Goal: Information Seeking & Learning: Learn about a topic

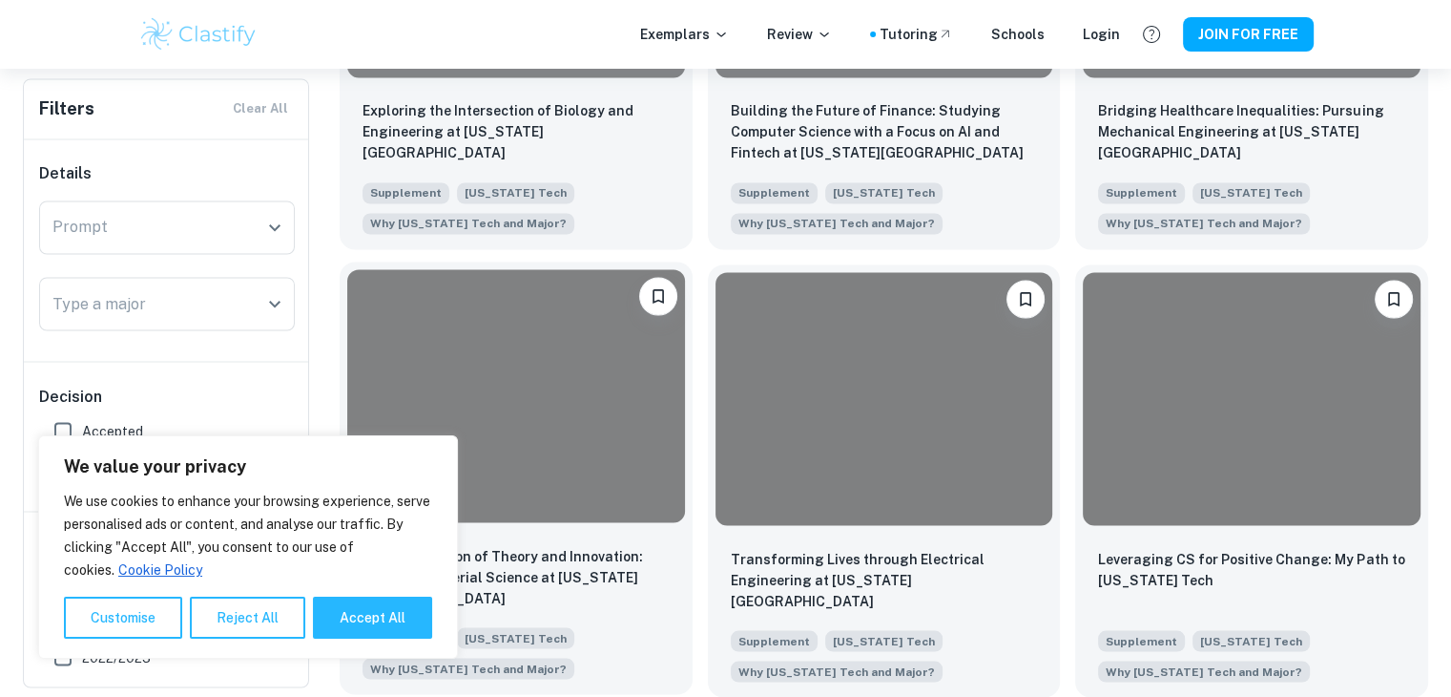
scroll to position [3383, 0]
click at [263, 612] on button "Reject All" at bounding box center [247, 617] width 115 height 42
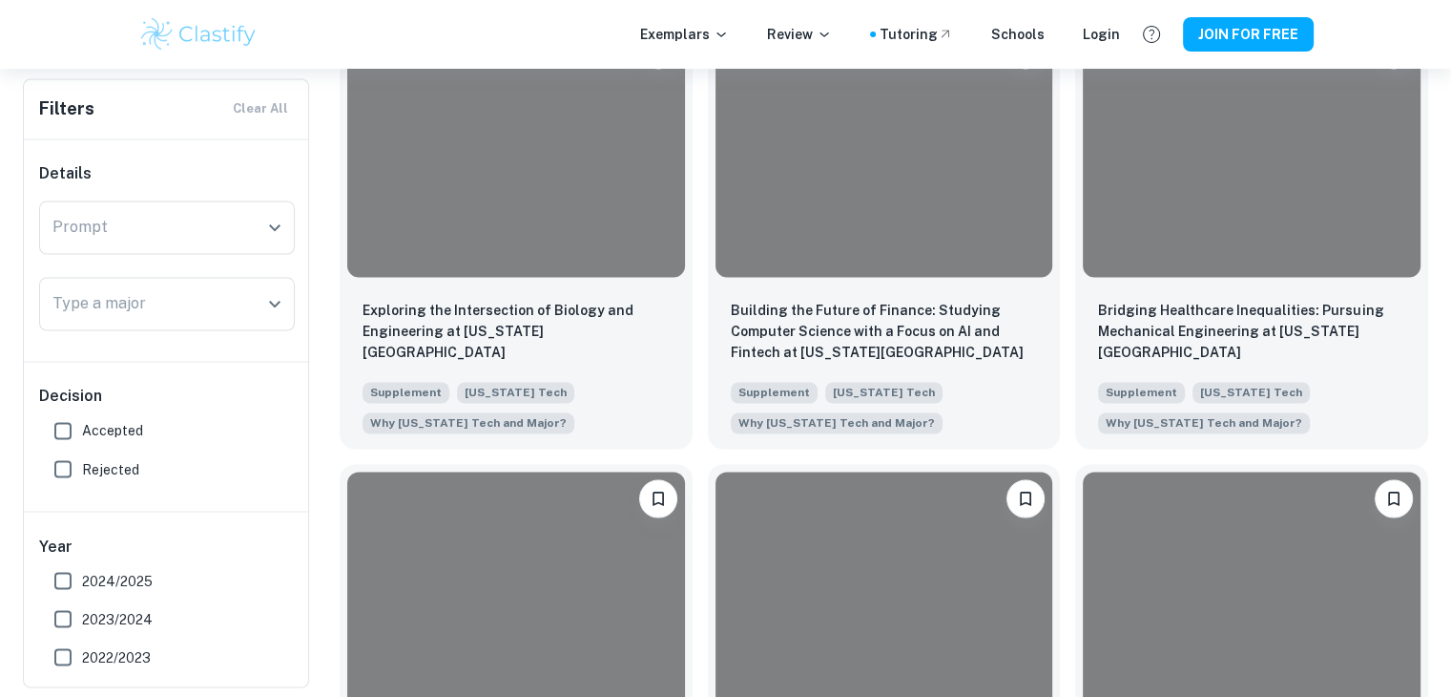
scroll to position [3192, 0]
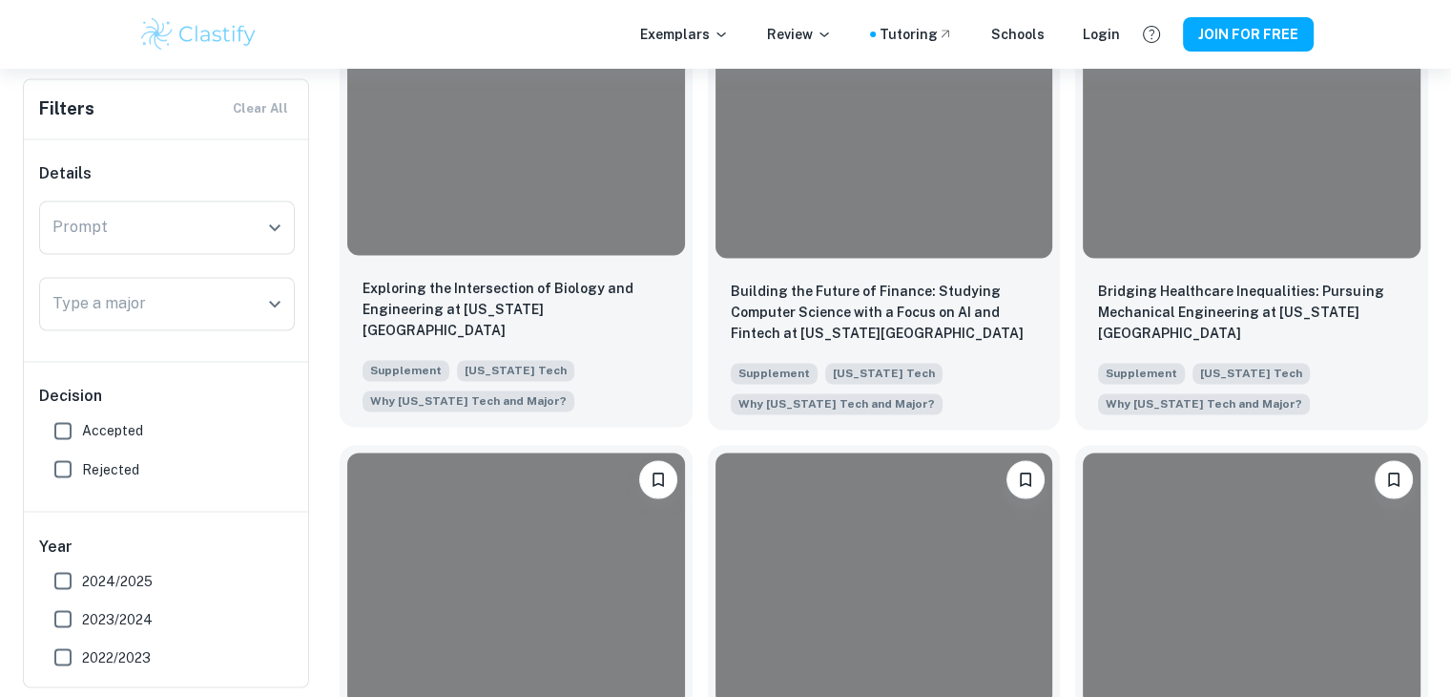
click at [630, 234] on div at bounding box center [516, 127] width 338 height 253
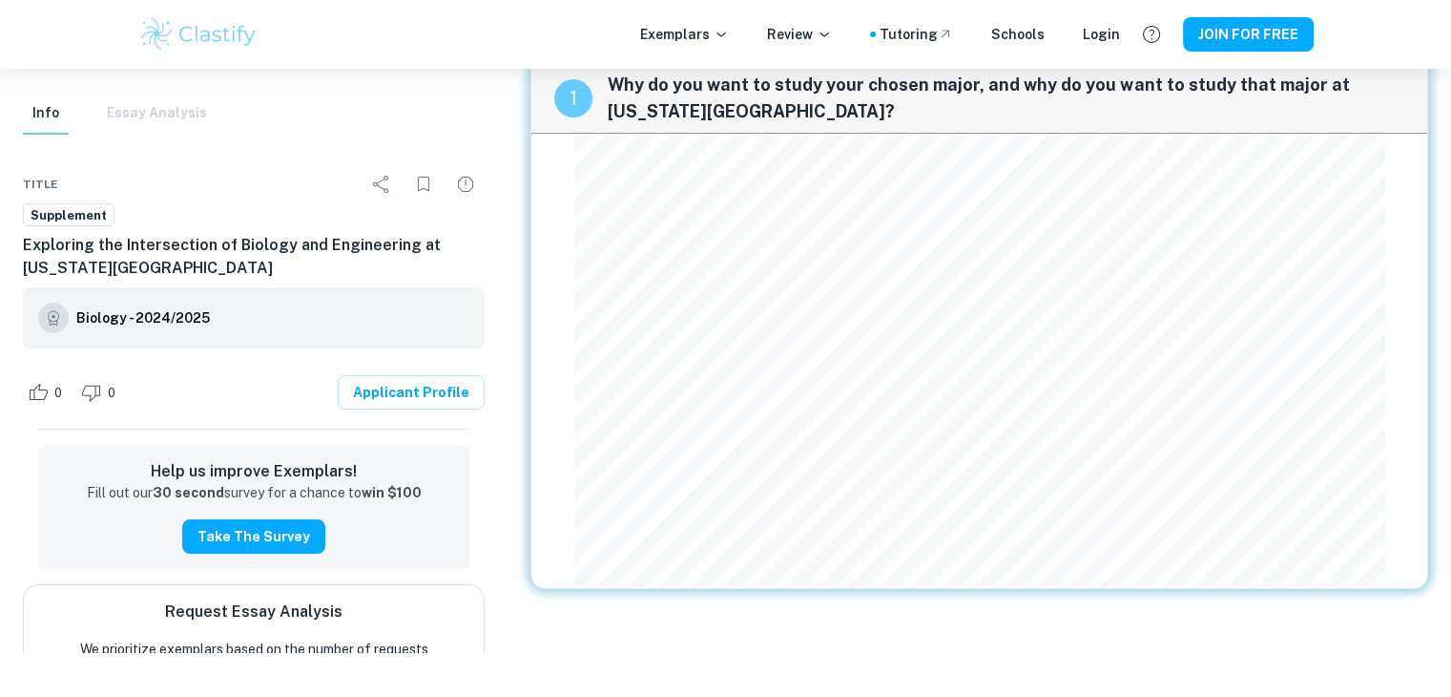
scroll to position [69, 0]
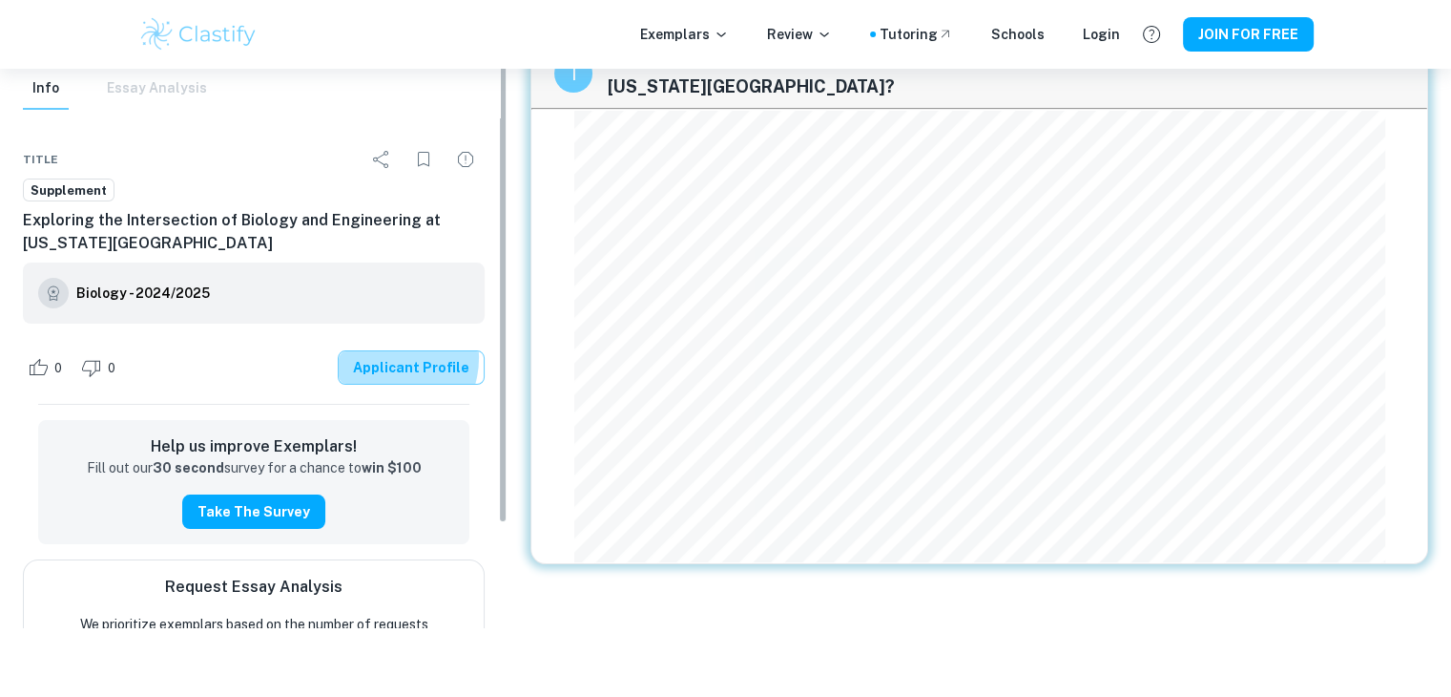
click at [393, 359] on link "Applicant Profile" at bounding box center [411, 367] width 147 height 34
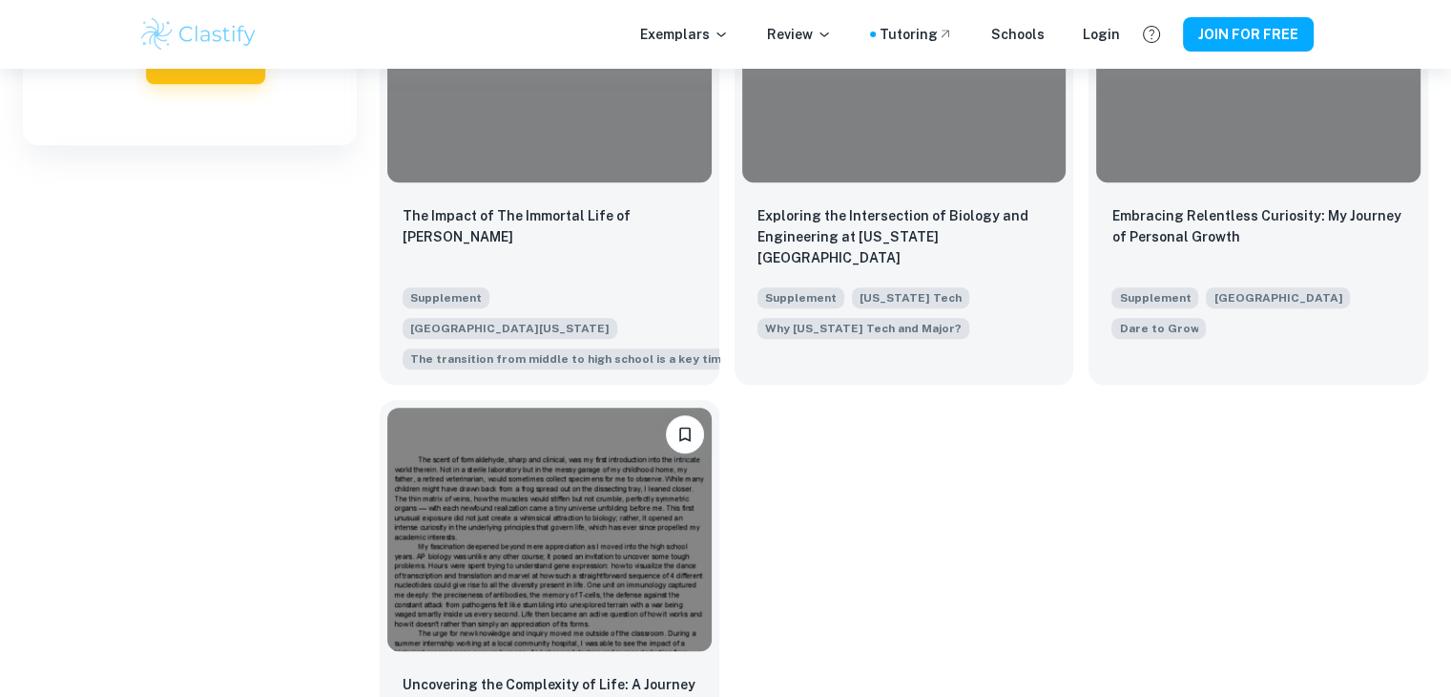
scroll to position [859, 0]
